Goal: Find specific page/section: Find specific page/section

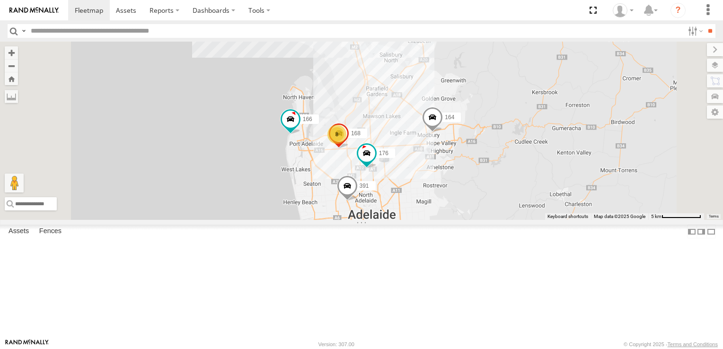
click at [331, 24] on div "4" at bounding box center [321, 14] width 19 height 19
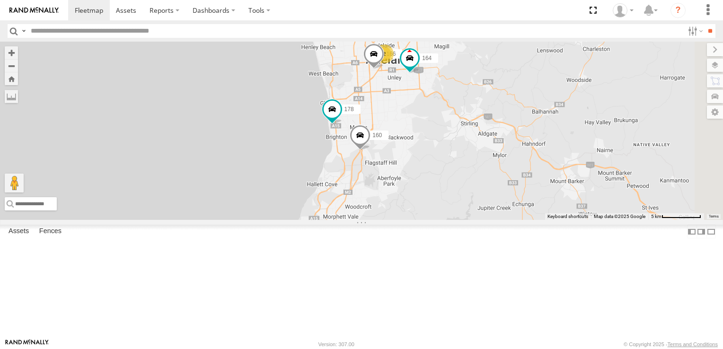
drag, startPoint x: 586, startPoint y: 272, endPoint x: 564, endPoint y: 207, distance: 68.7
click at [564, 207] on div "161 391 166 178 2 4 177 160 164 2" at bounding box center [361, 131] width 723 height 178
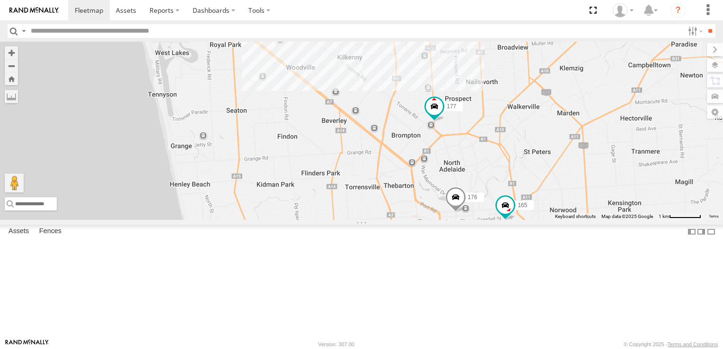
drag, startPoint x: 471, startPoint y: 120, endPoint x: 543, endPoint y: 273, distance: 169.3
click at [543, 220] on div "161 391 166 178 177 160 164 176 165" at bounding box center [361, 131] width 723 height 178
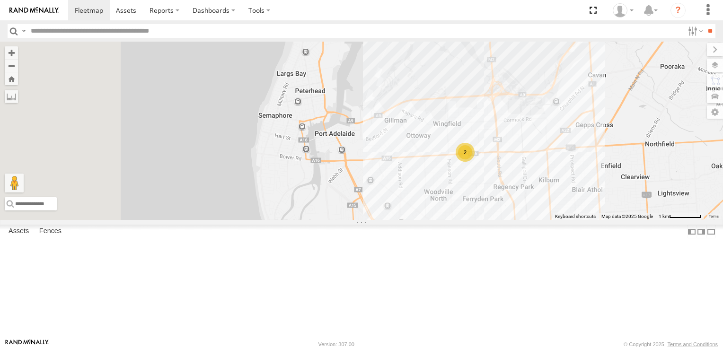
drag, startPoint x: 510, startPoint y: 167, endPoint x: 630, endPoint y: 347, distance: 216.2
click at [630, 347] on body at bounding box center [361, 174] width 723 height 349
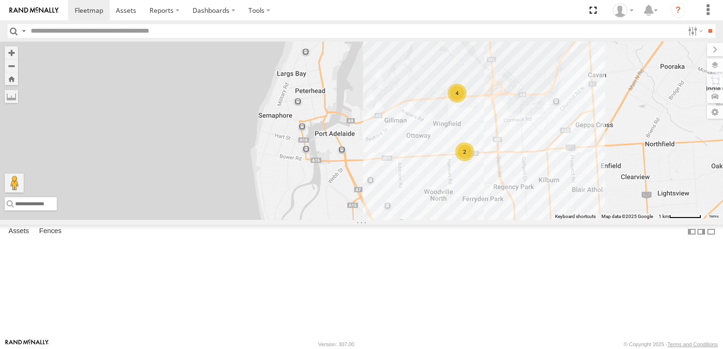
click at [466, 103] on div "4" at bounding box center [456, 93] width 19 height 19
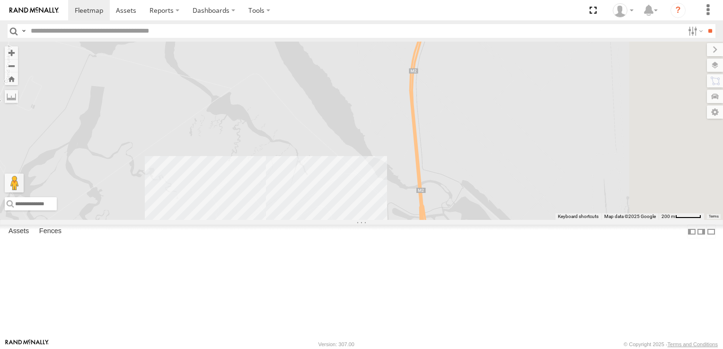
drag, startPoint x: 600, startPoint y: 183, endPoint x: 457, endPoint y: 285, distance: 175.6
click at [458, 220] on div "161 391 166 178 177 160 164 176 165 4" at bounding box center [361, 131] width 723 height 178
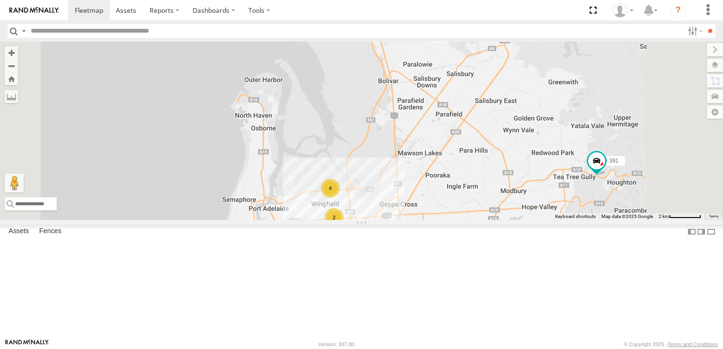
click at [343, 227] on div "2" at bounding box center [333, 217] width 19 height 19
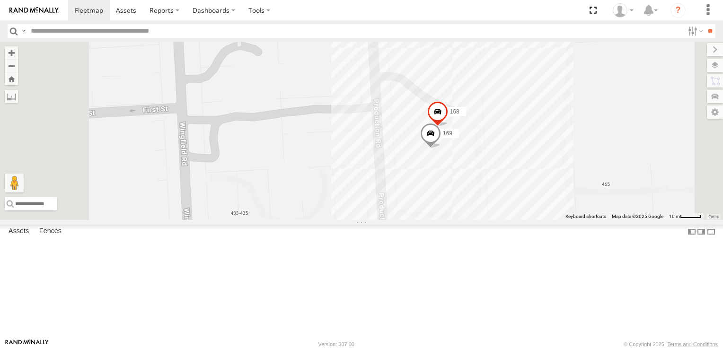
scroll to position [142, 0]
click at [0, 0] on span at bounding box center [0, 0] width 0 height 0
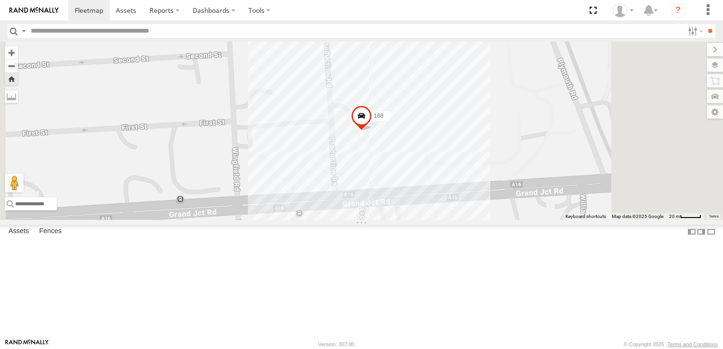
click at [490, 217] on div "168" at bounding box center [361, 131] width 723 height 178
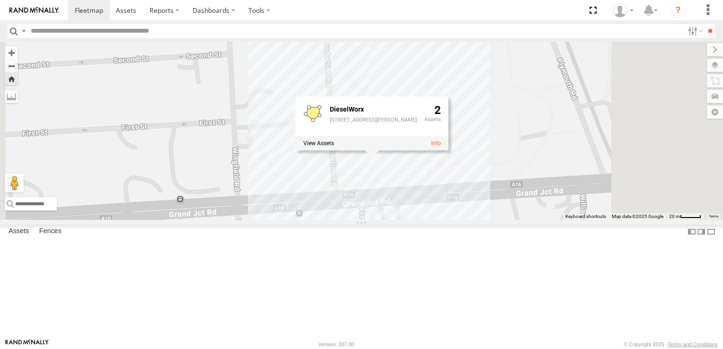
click at [598, 201] on div "168 DieselWorx [STREET_ADDRESS][PERSON_NAME]" at bounding box center [361, 131] width 723 height 178
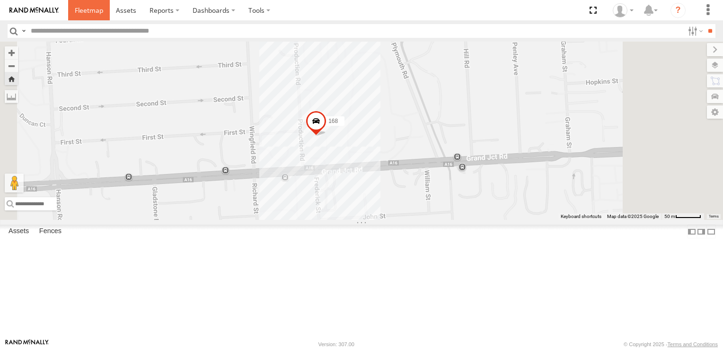
click at [82, 8] on span at bounding box center [89, 10] width 28 height 9
